Goal: Find specific page/section: Find specific page/section

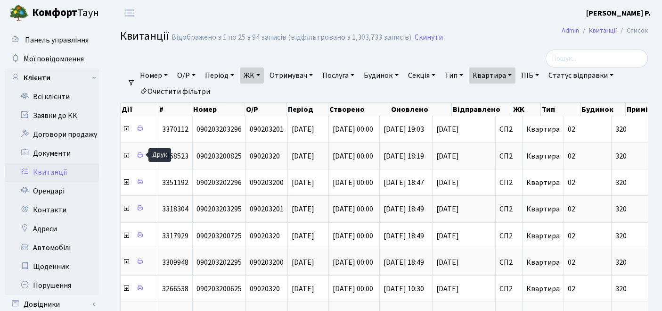
select select "308"
select select "25"
drag, startPoint x: 165, startPoint y: 92, endPoint x: 176, endPoint y: 88, distance: 11.6
click at [165, 92] on link "Очистити фільтри" at bounding box center [175, 91] width 78 height 16
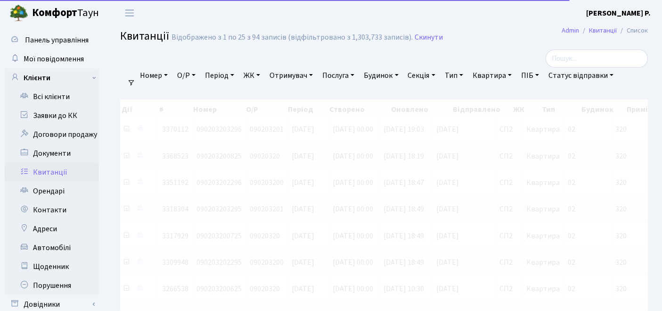
click at [252, 77] on link "ЖК" at bounding box center [252, 75] width 24 height 16
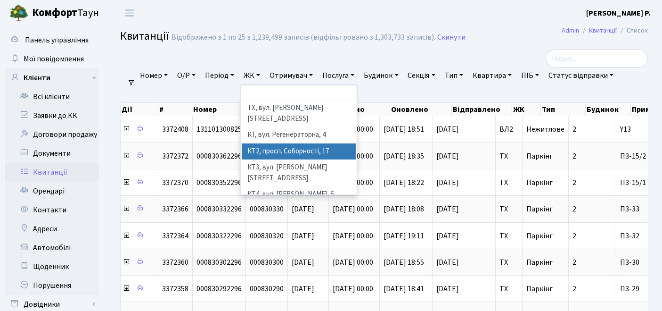
click at [259, 143] on li "КТ2, просп. Соборності, 17" at bounding box center [299, 151] width 115 height 17
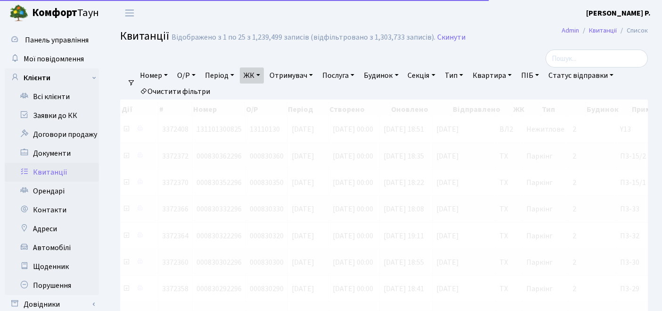
click at [508, 76] on link "Квартира" at bounding box center [492, 75] width 47 height 16
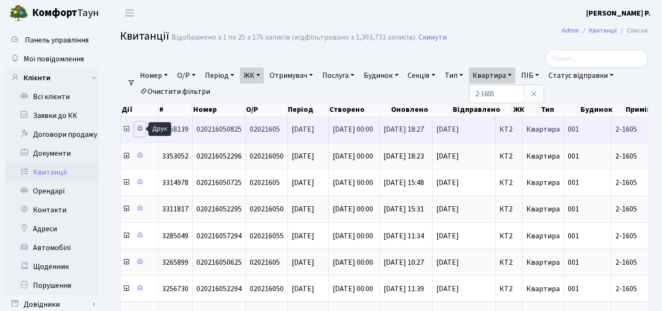
click at [140, 131] on icon at bounding box center [140, 128] width 7 height 7
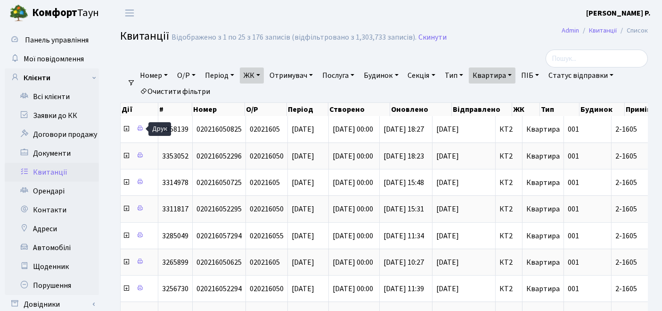
click at [516, 76] on link "Квартира" at bounding box center [492, 75] width 47 height 16
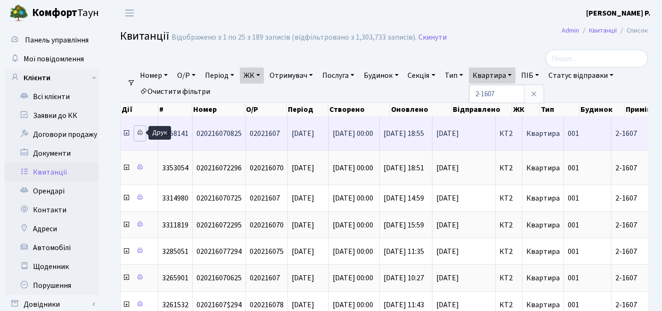
click at [142, 132] on icon at bounding box center [140, 132] width 7 height 7
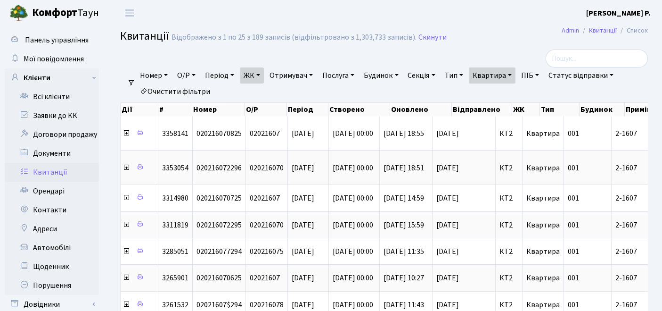
click at [502, 79] on link "Квартира" at bounding box center [492, 75] width 47 height 16
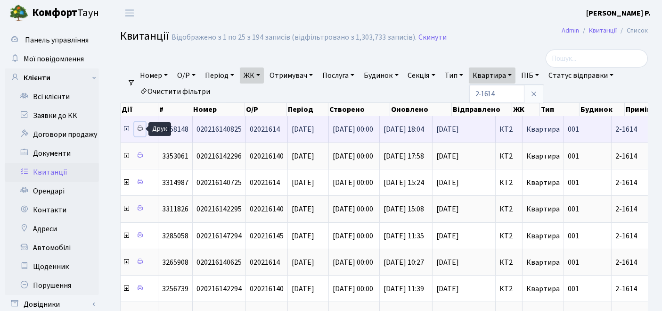
click at [138, 127] on icon at bounding box center [140, 128] width 7 height 7
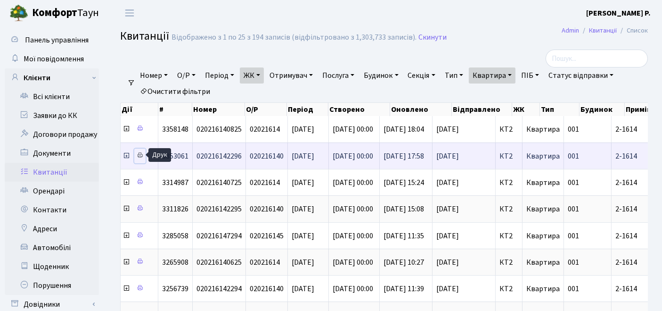
click at [142, 153] on icon at bounding box center [140, 155] width 7 height 7
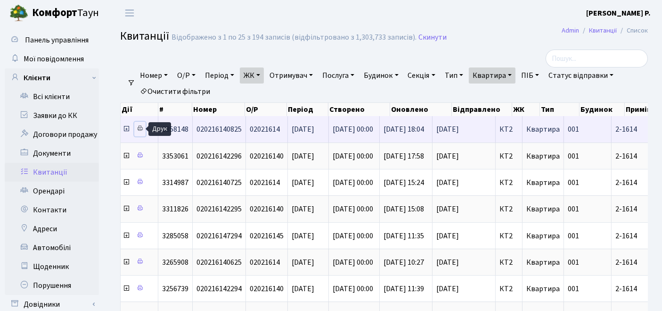
click at [138, 128] on icon at bounding box center [140, 128] width 7 height 7
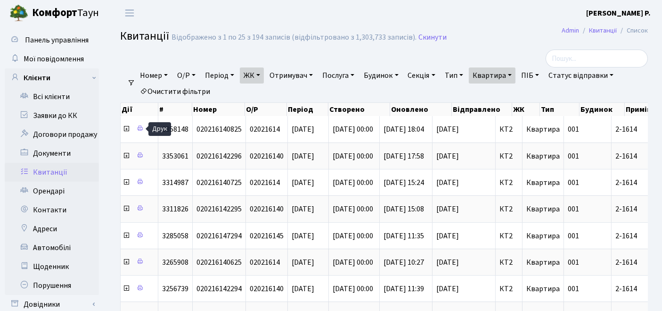
click at [512, 78] on link "Квартира" at bounding box center [492, 75] width 47 height 16
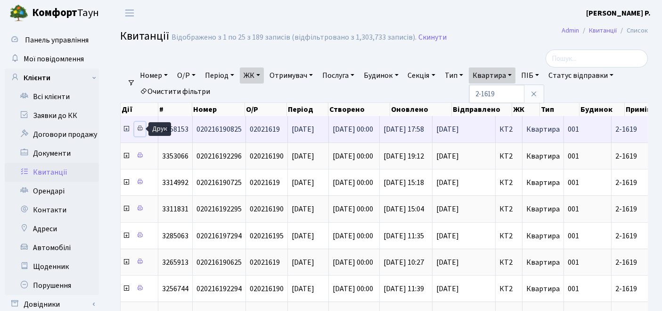
click at [137, 130] on icon at bounding box center [140, 128] width 7 height 7
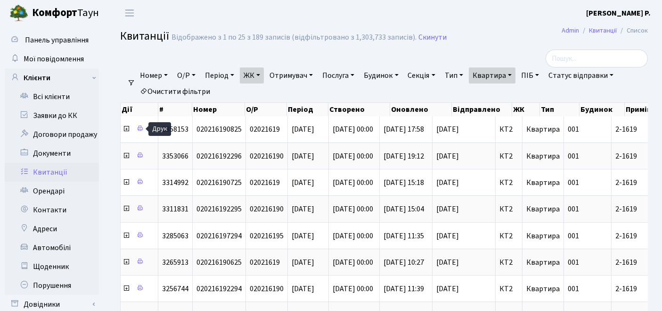
click at [516, 74] on link "Квартира" at bounding box center [492, 75] width 47 height 16
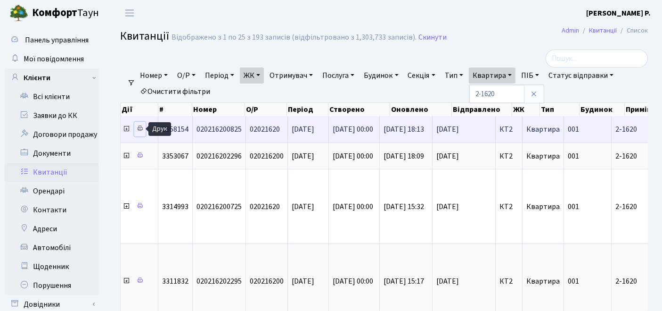
click at [140, 127] on icon at bounding box center [140, 128] width 7 height 7
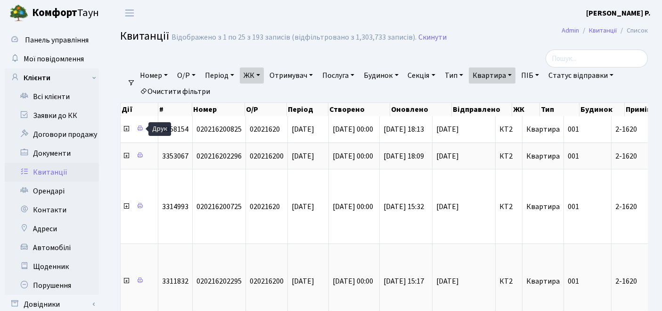
click at [501, 78] on link "Квартира" at bounding box center [492, 75] width 47 height 16
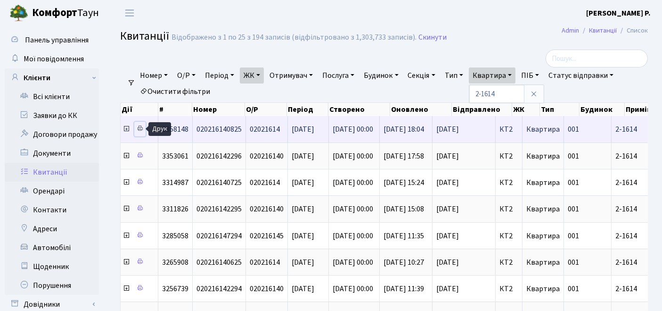
click at [139, 130] on icon at bounding box center [140, 128] width 7 height 7
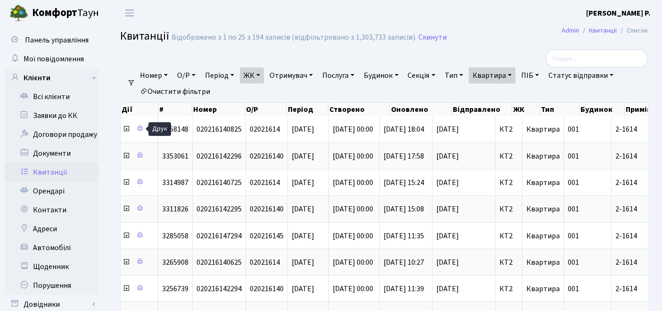
click at [497, 76] on link "Квартира" at bounding box center [492, 75] width 47 height 16
type input "2-1625"
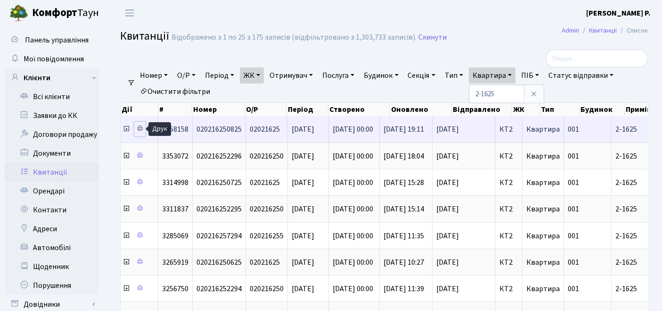
click at [142, 129] on icon at bounding box center [140, 128] width 7 height 7
